Goal: Task Accomplishment & Management: Manage account settings

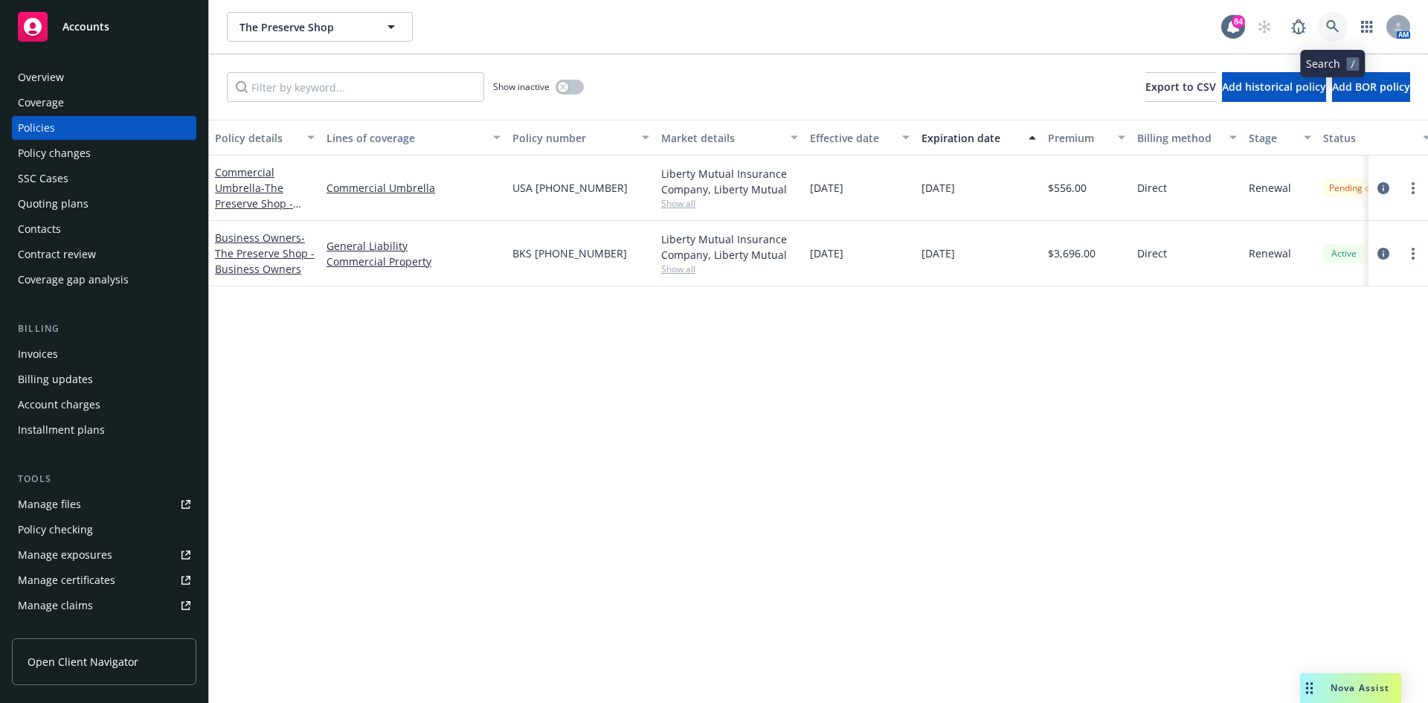
click at [1335, 26] on icon at bounding box center [1333, 26] width 13 height 13
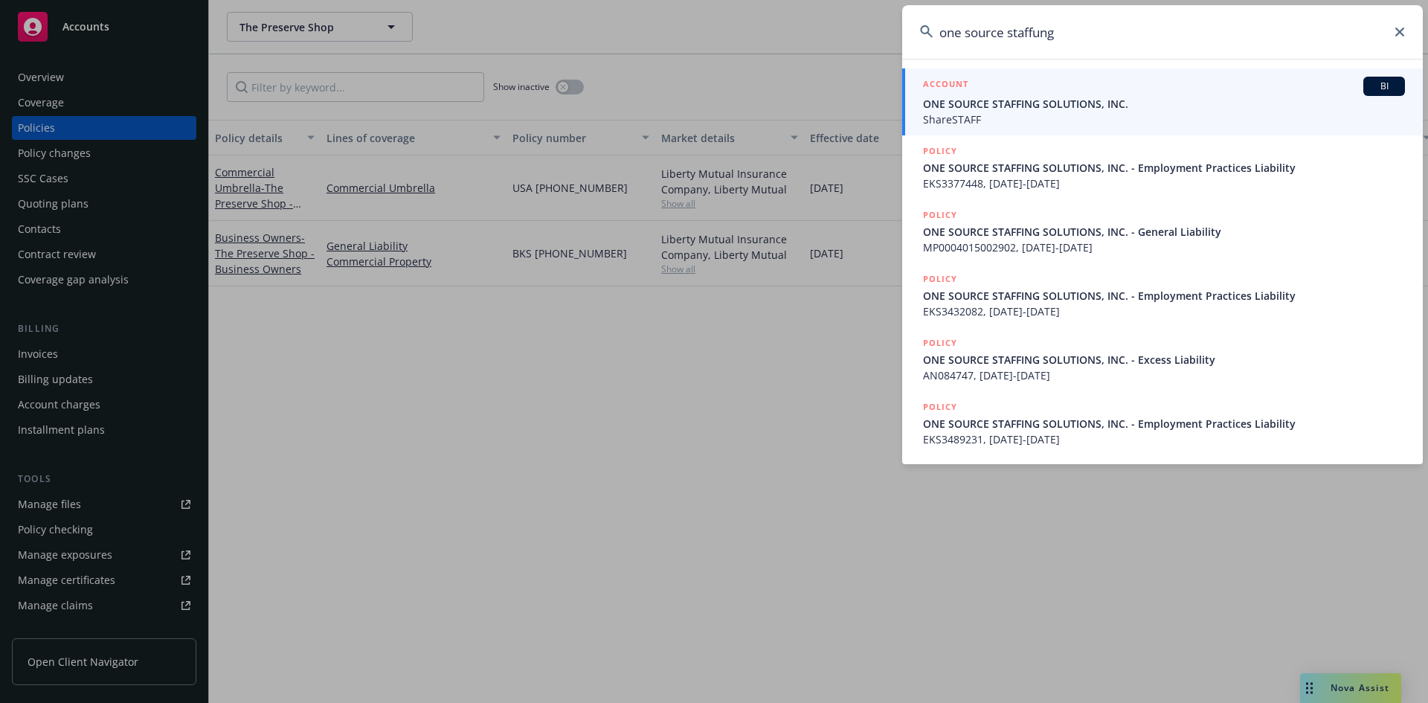
type input "one source staffung"
click at [957, 79] on h5 "ACCOUNT" at bounding box center [945, 86] width 45 height 18
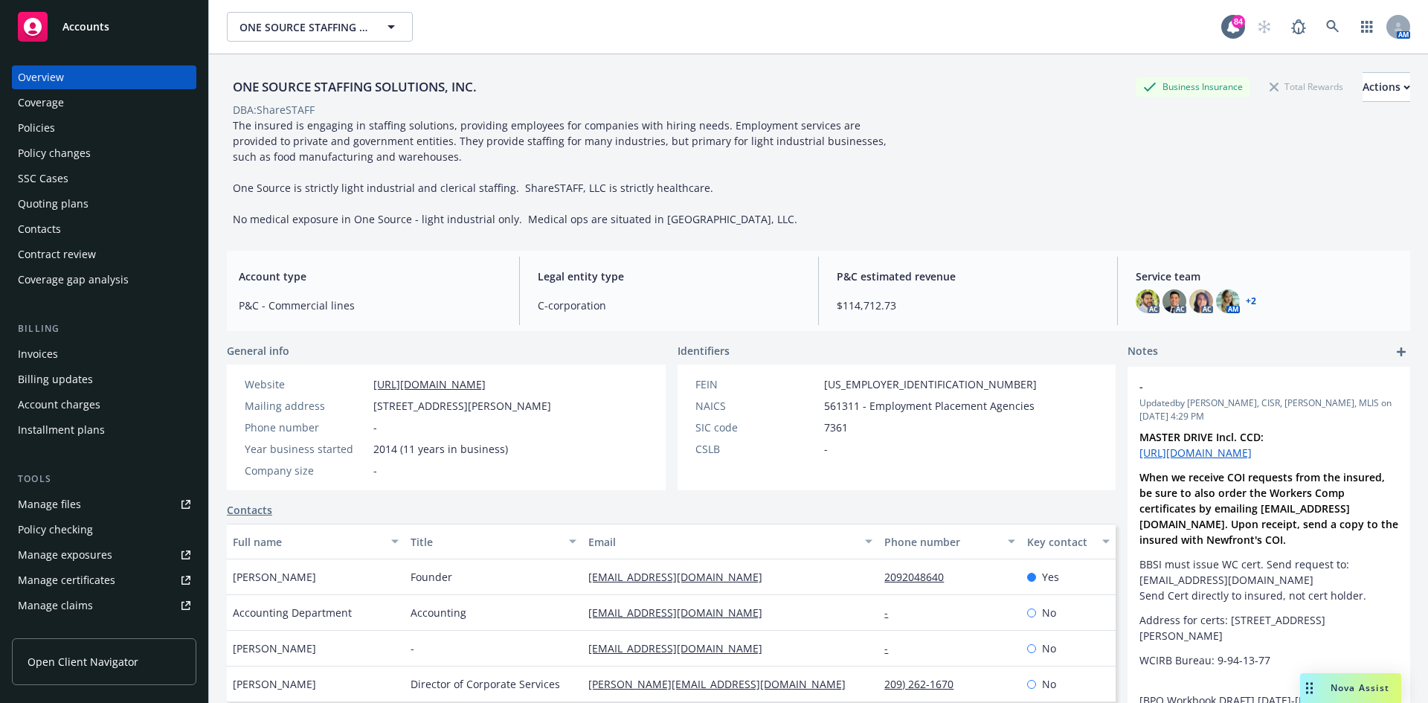
click at [62, 129] on div "Policies" at bounding box center [104, 128] width 173 height 24
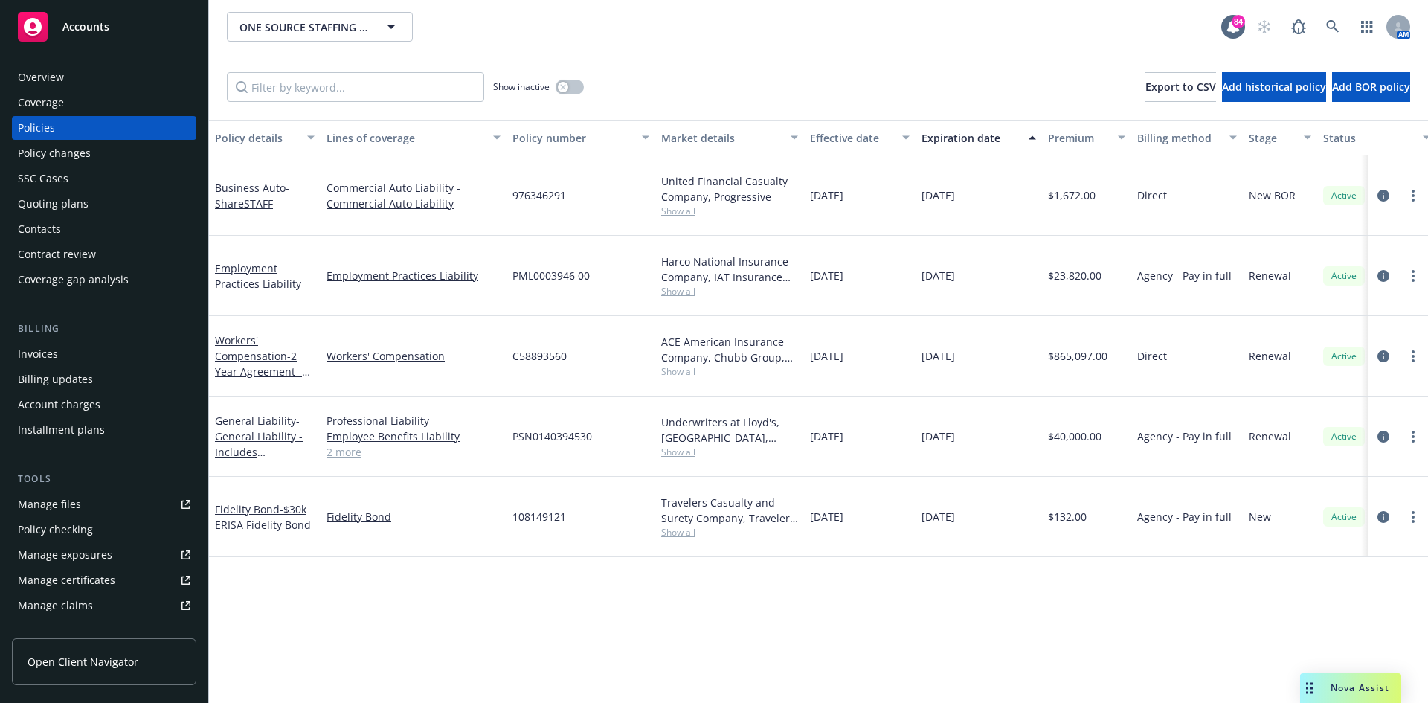
click at [62, 64] on div "Overview Coverage Policies Policy changes SSC Cases Quoting plans Contacts Cont…" at bounding box center [104, 375] width 208 height 655
click at [68, 79] on div "Overview" at bounding box center [104, 77] width 173 height 24
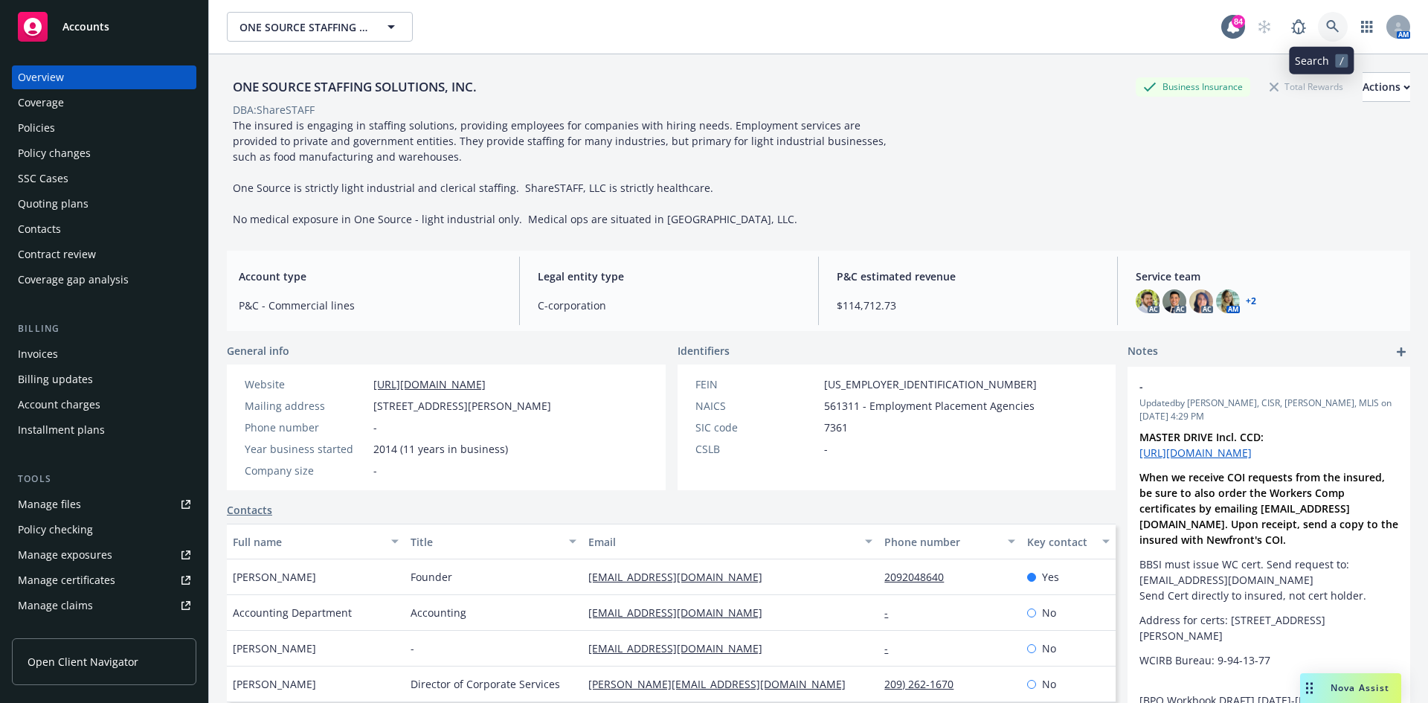
click at [1327, 31] on icon at bounding box center [1333, 26] width 13 height 13
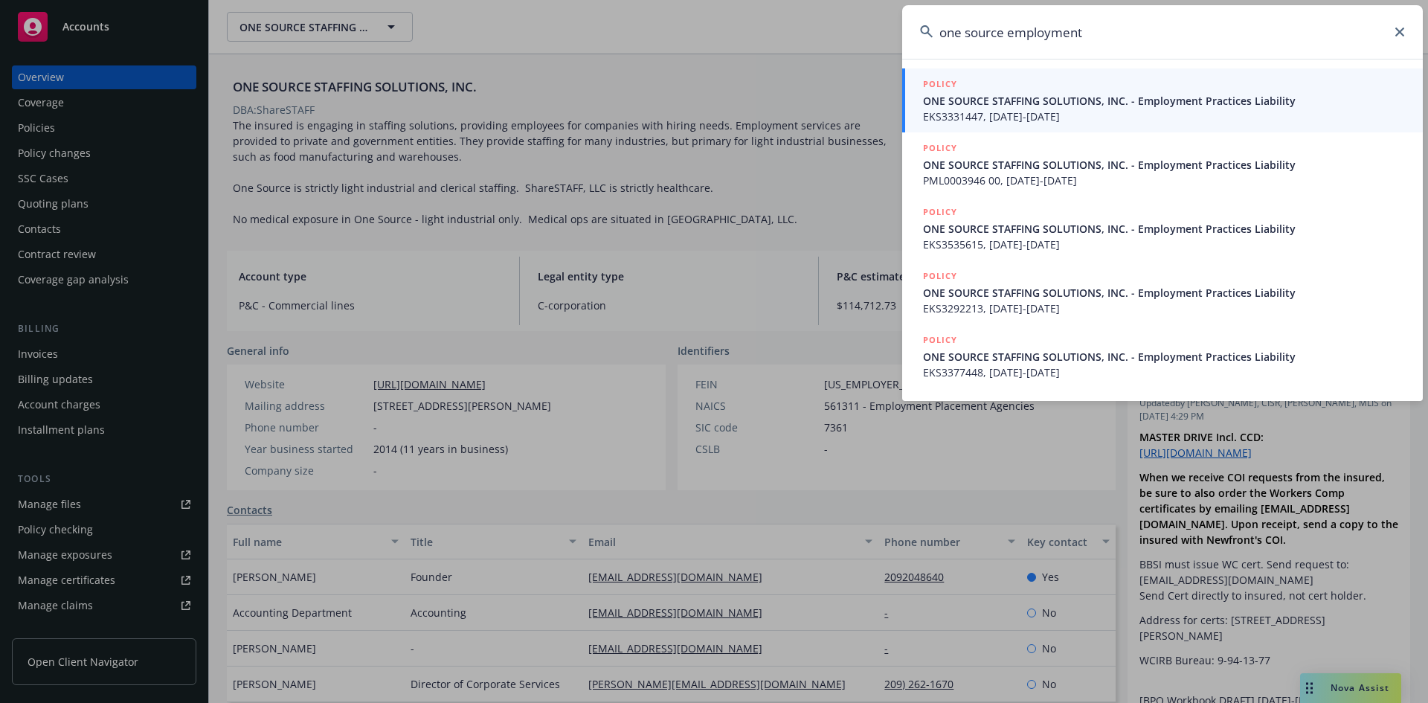
drag, startPoint x: 1055, startPoint y: 37, endPoint x: 890, endPoint y: 42, distance: 165.2
click at [890, 42] on div "one source employment POLICY ONE SOURCE STAFFING SOLUTIONS, INC. - Employment P…" at bounding box center [714, 351] width 1428 height 703
type input "o"
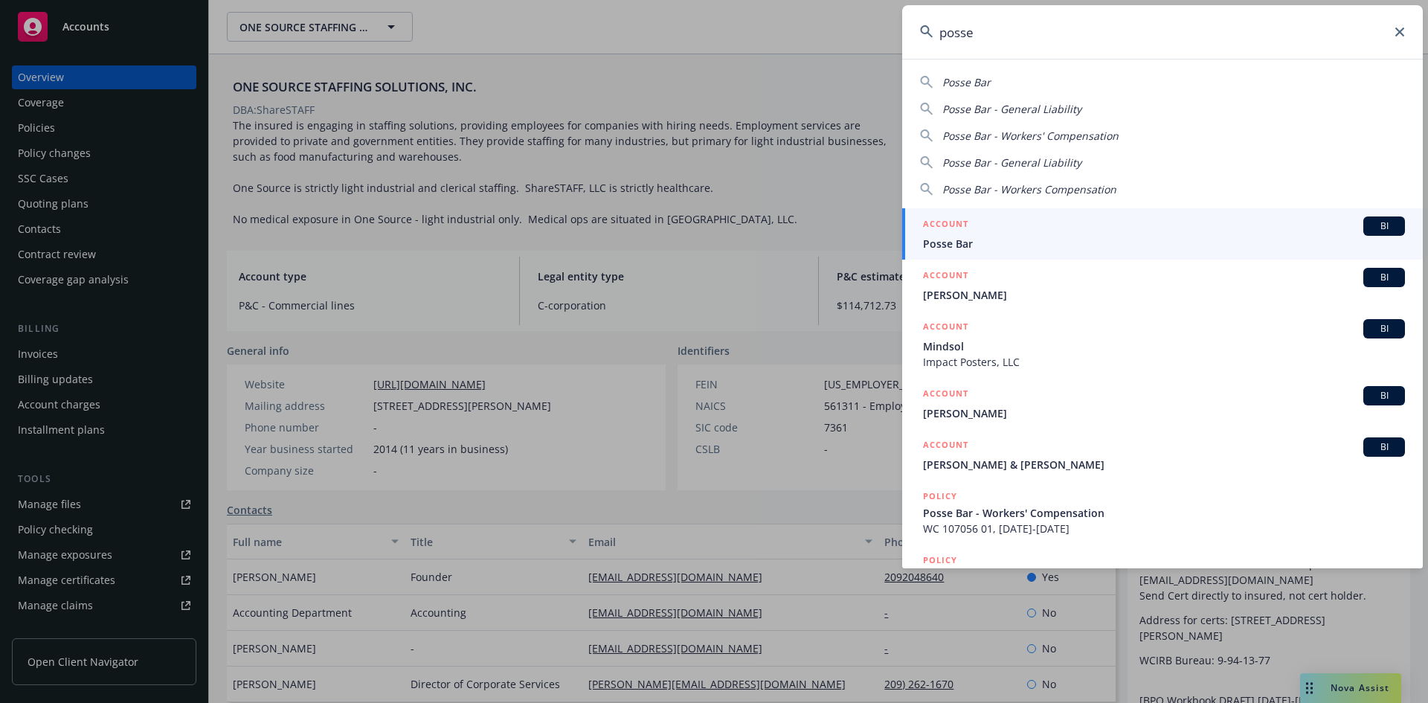
type input "posse"
click at [946, 222] on h5 "ACCOUNT" at bounding box center [945, 225] width 45 height 18
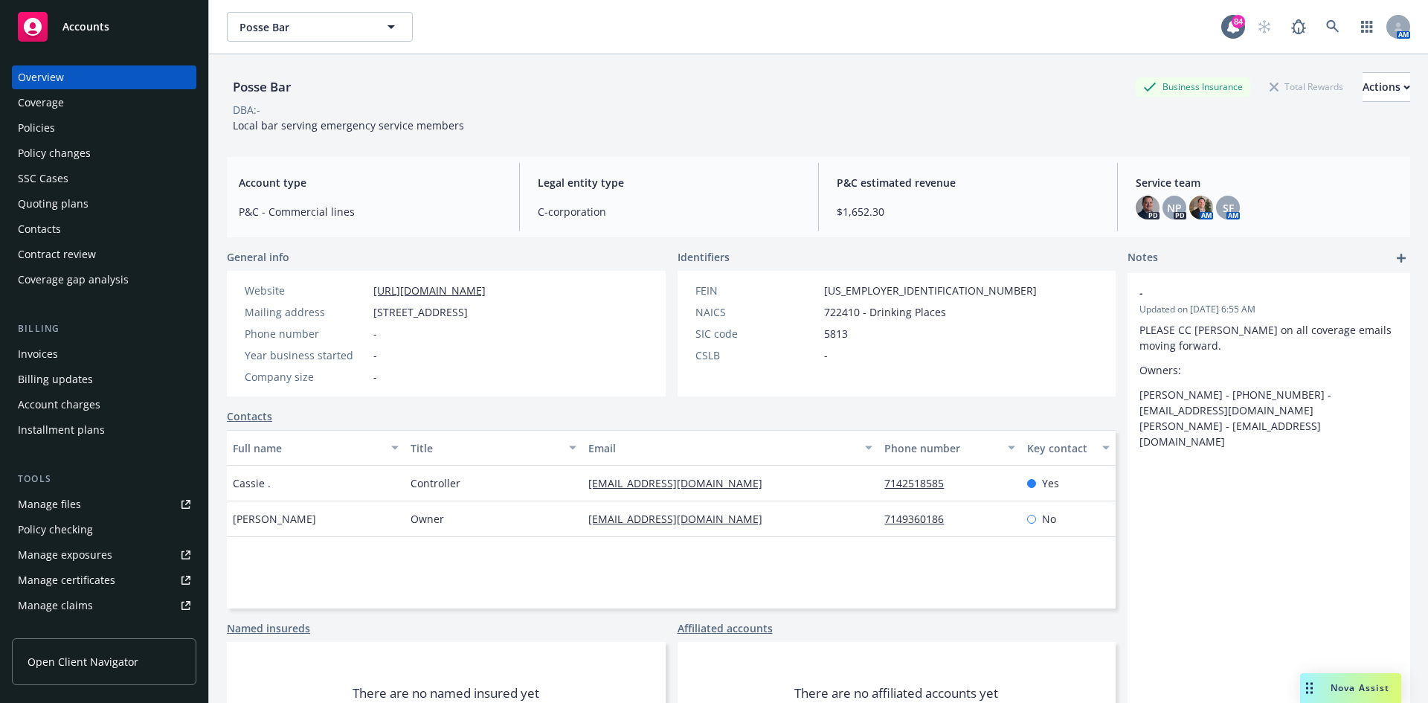
click at [56, 234] on div "Contacts" at bounding box center [39, 229] width 43 height 24
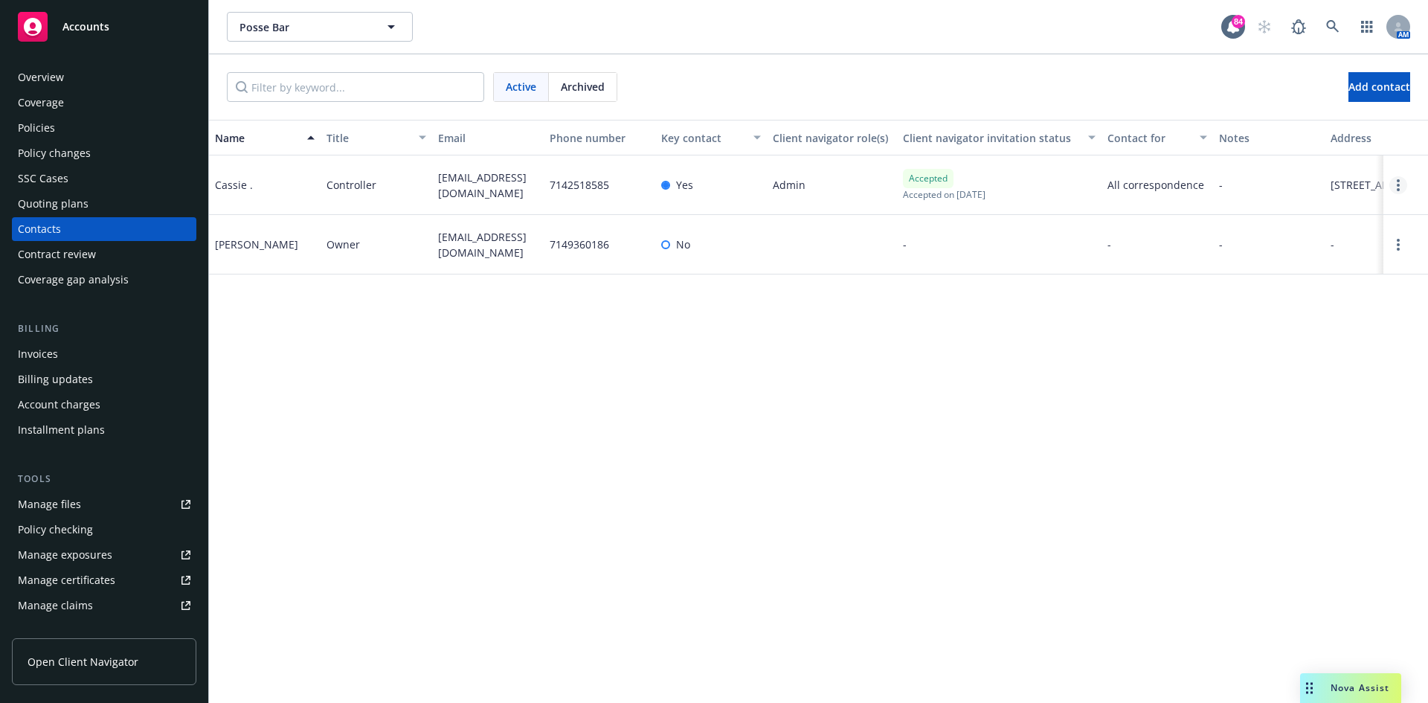
click at [1402, 182] on link "Open options" at bounding box center [1399, 185] width 18 height 18
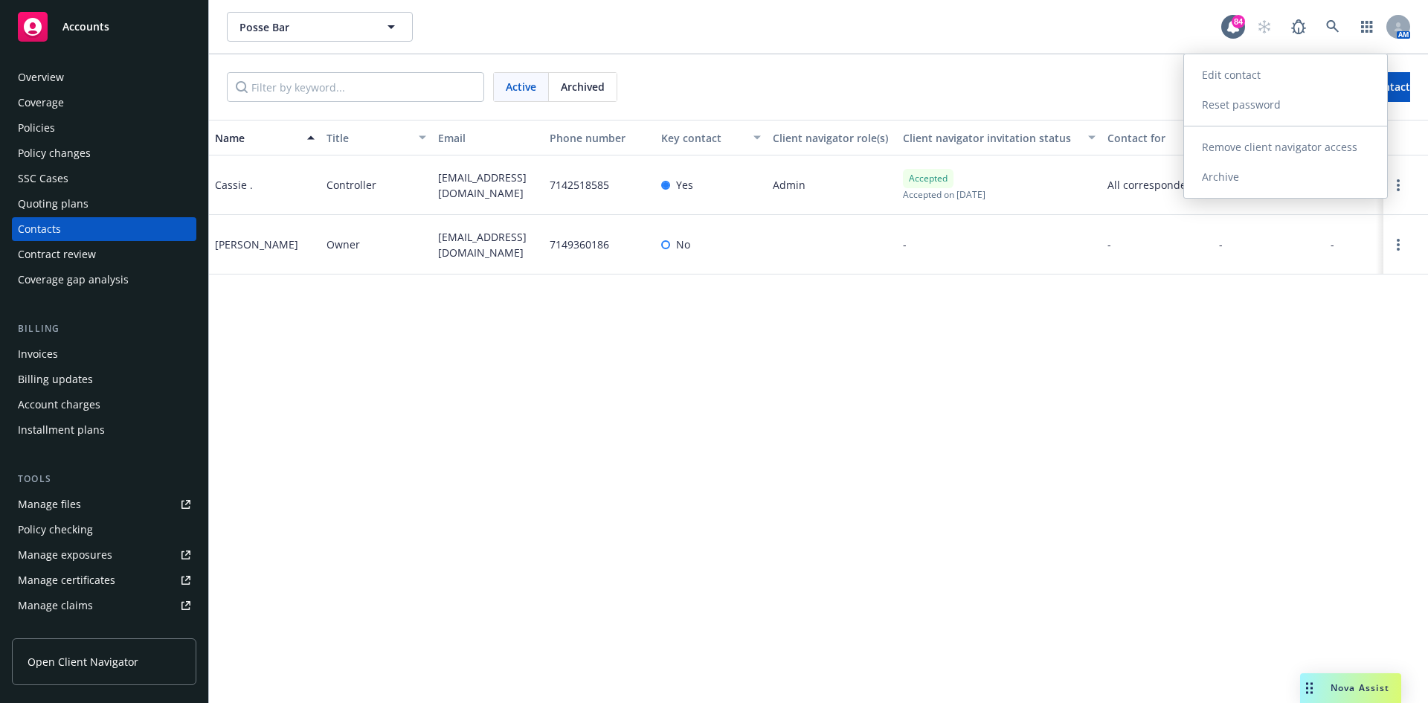
click at [1270, 77] on link "Edit contact" at bounding box center [1285, 75] width 203 height 30
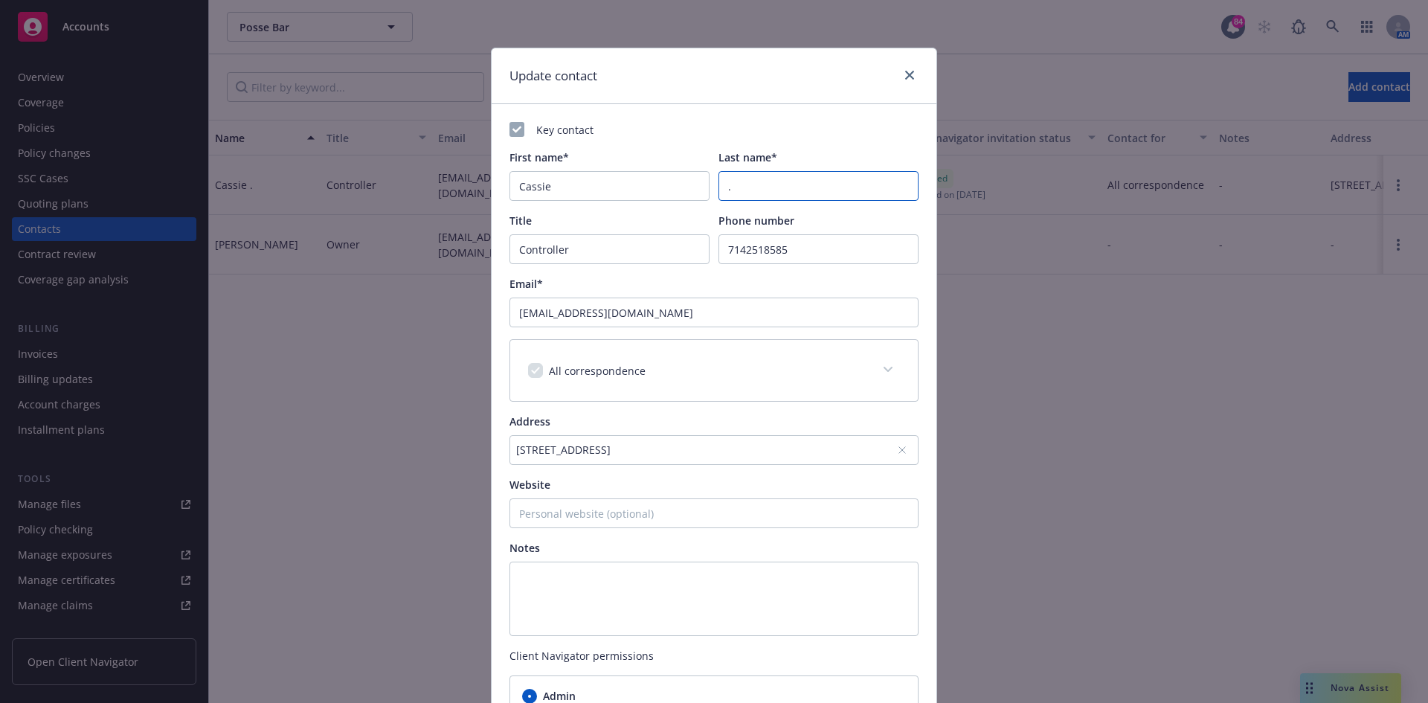
click at [758, 189] on input "." at bounding box center [819, 186] width 200 height 30
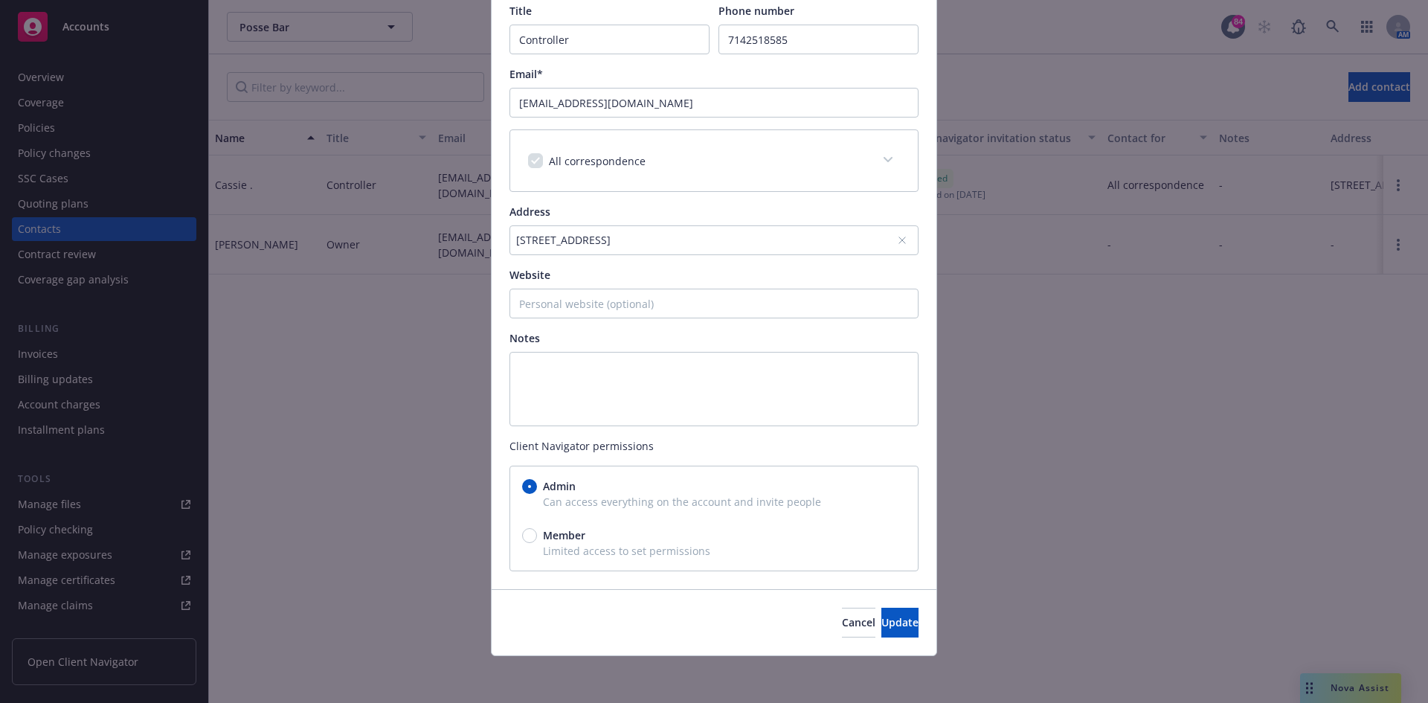
scroll to position [211, 0]
type input "[PERSON_NAME]"
click at [882, 617] on span "Update" at bounding box center [900, 622] width 37 height 14
type input "Controller"
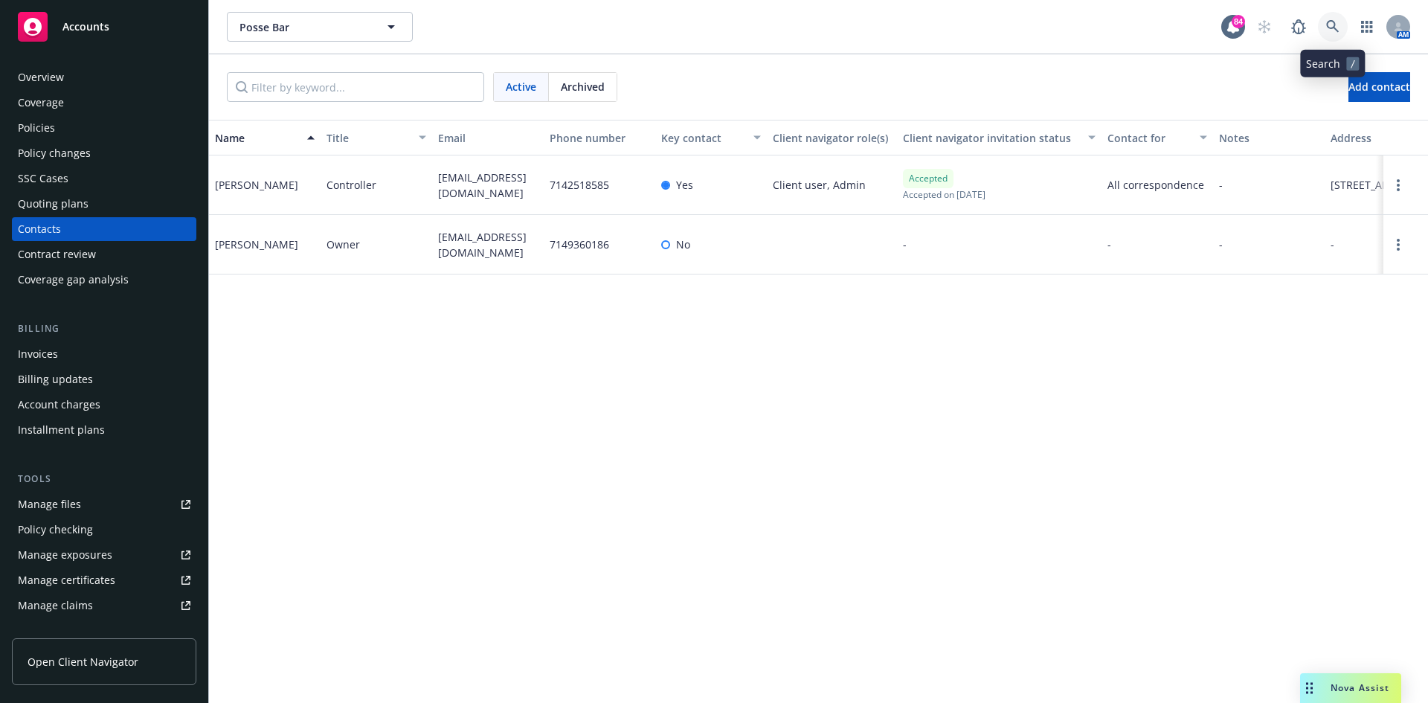
click at [1327, 29] on icon at bounding box center [1333, 26] width 13 height 13
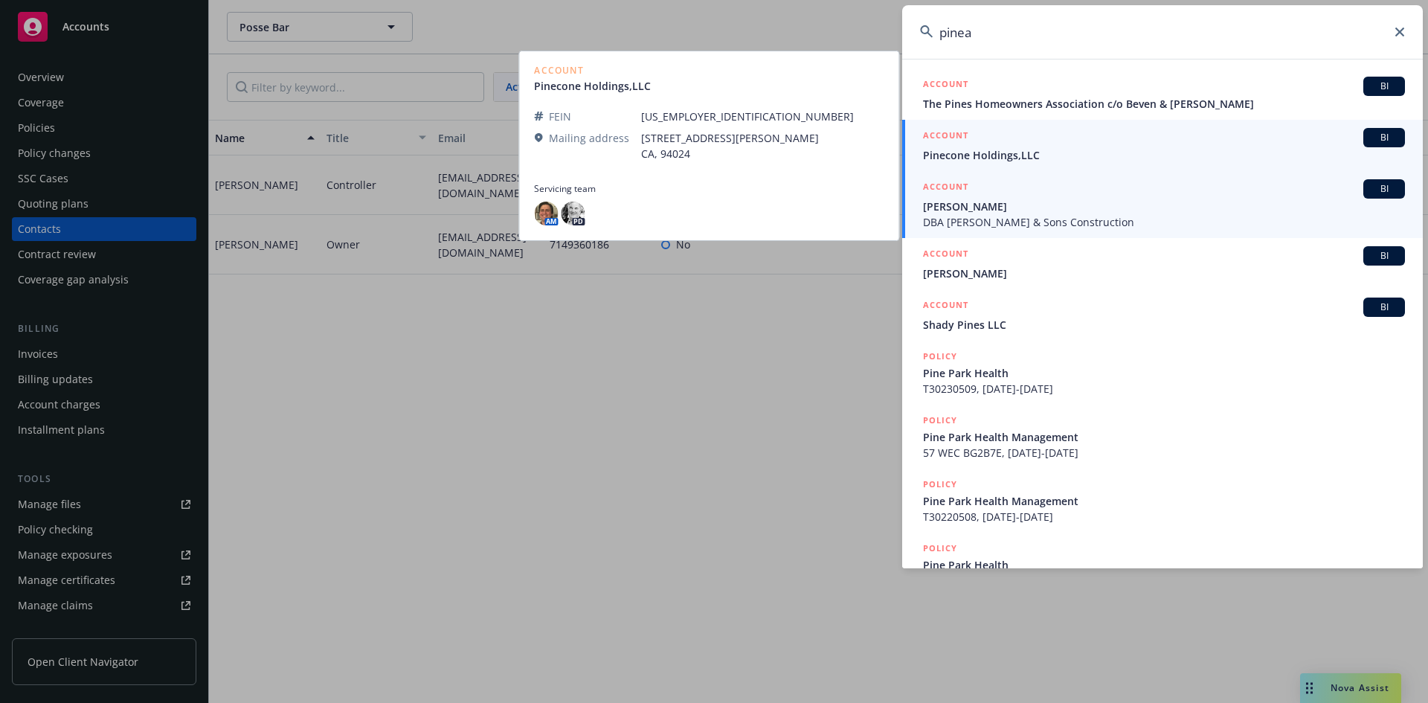
type input "pinea"
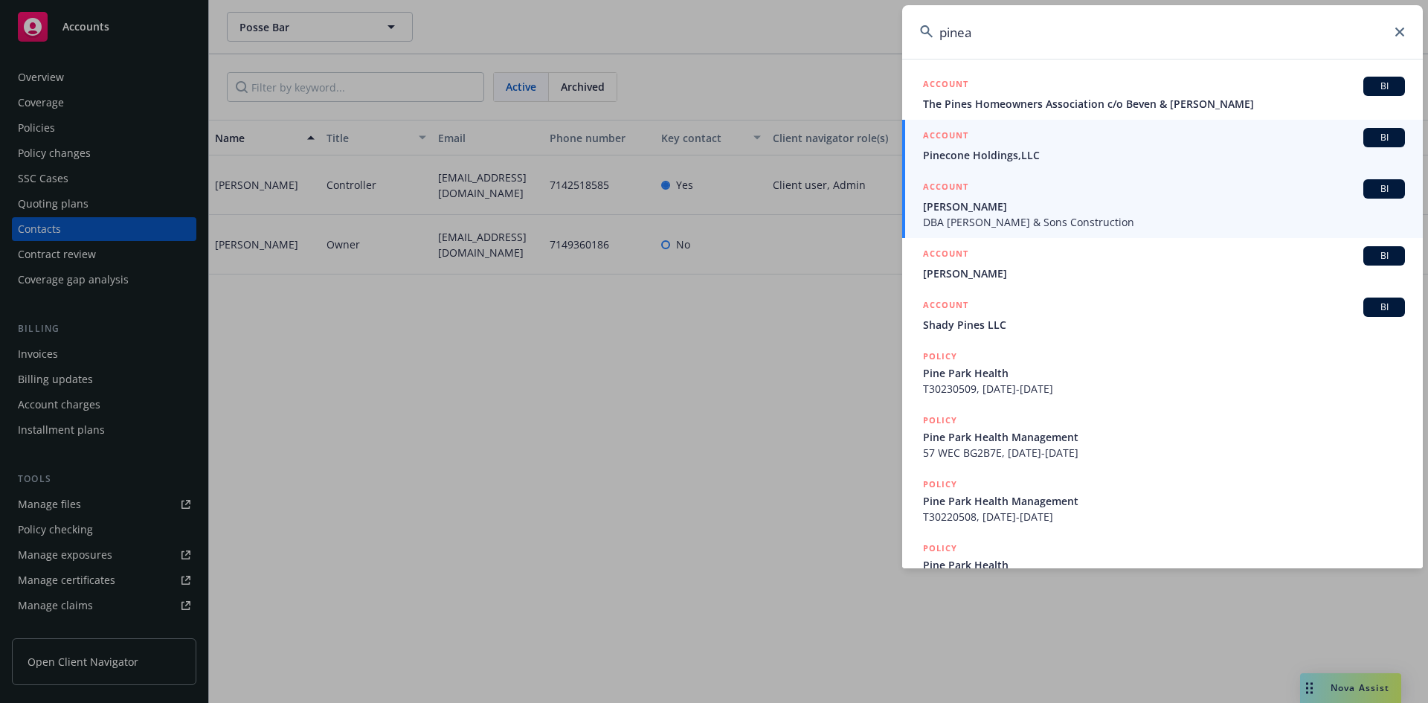
click at [942, 183] on h5 "ACCOUNT" at bounding box center [945, 188] width 45 height 18
